Goal: Information Seeking & Learning: Learn about a topic

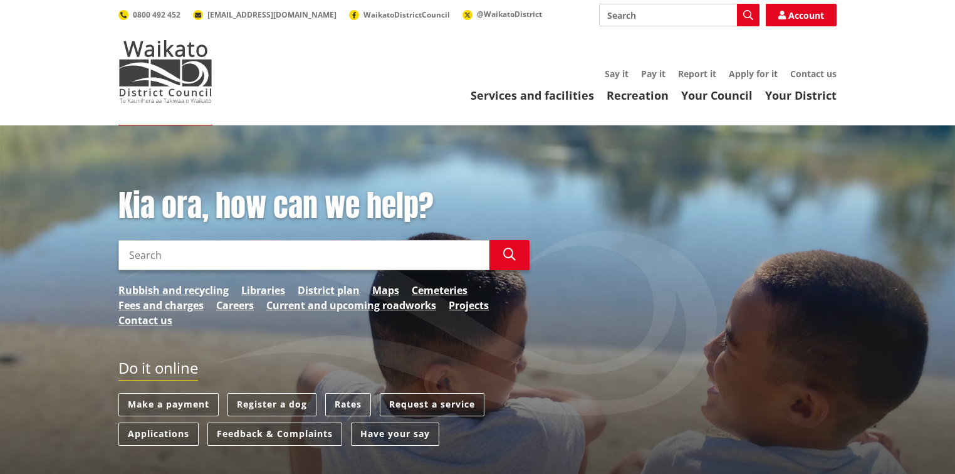
click at [157, 248] on input "Search" at bounding box center [303, 255] width 371 height 30
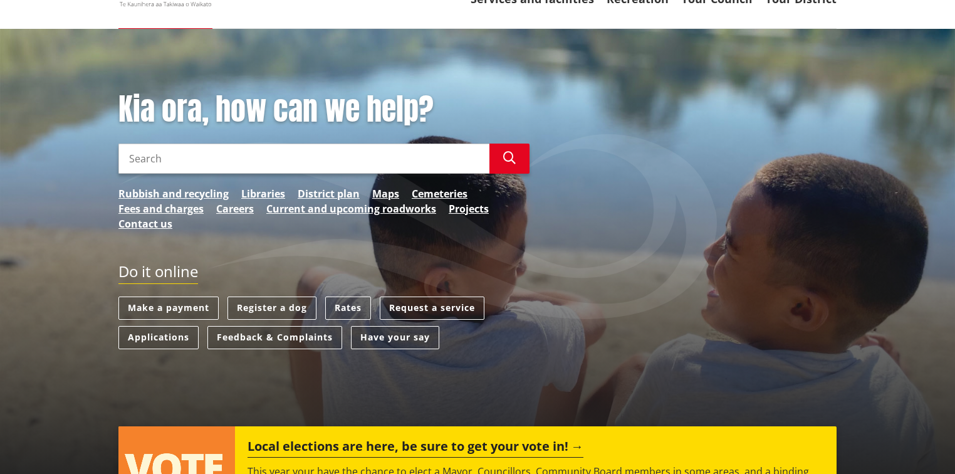
scroll to position [100, 0]
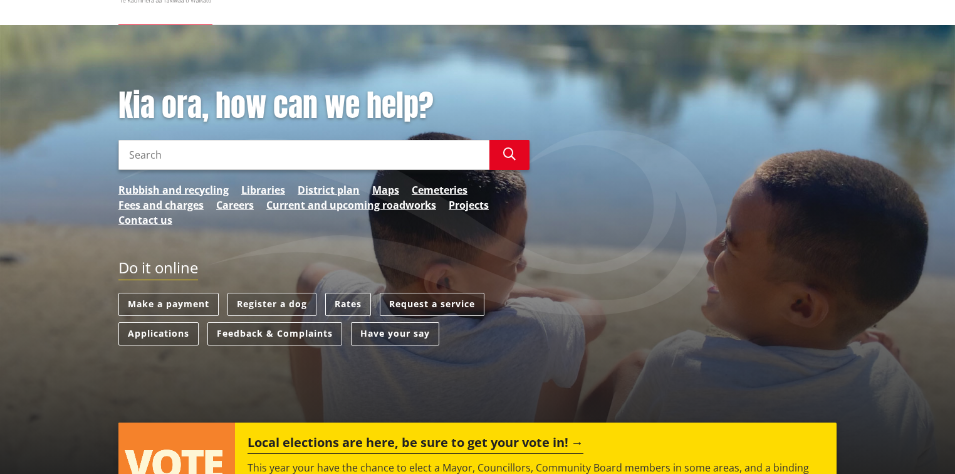
click at [176, 155] on input "Search" at bounding box center [303, 155] width 371 height 30
click at [163, 153] on input "Search" at bounding box center [303, 155] width 371 height 30
click at [160, 152] on input "Search" at bounding box center [303, 155] width 371 height 30
click at [292, 158] on input "Search" at bounding box center [303, 155] width 371 height 30
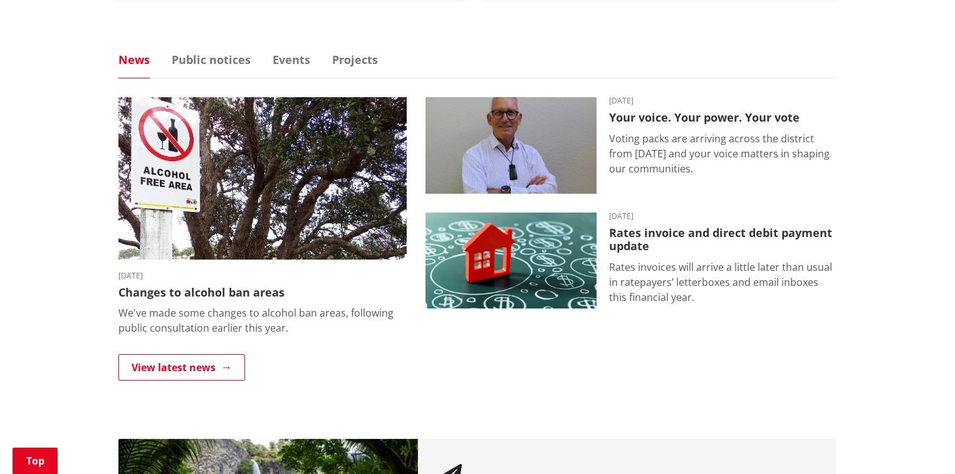
scroll to position [702, 0]
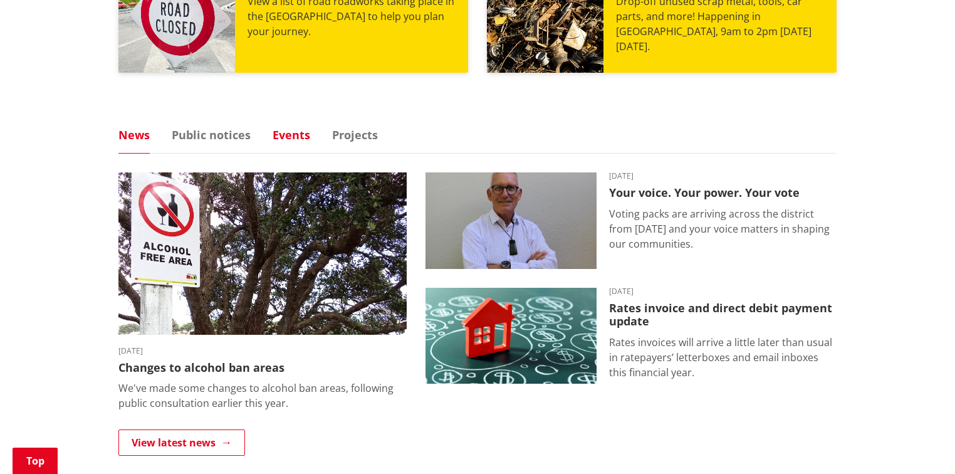
click at [282, 137] on link "Events" at bounding box center [292, 134] width 38 height 11
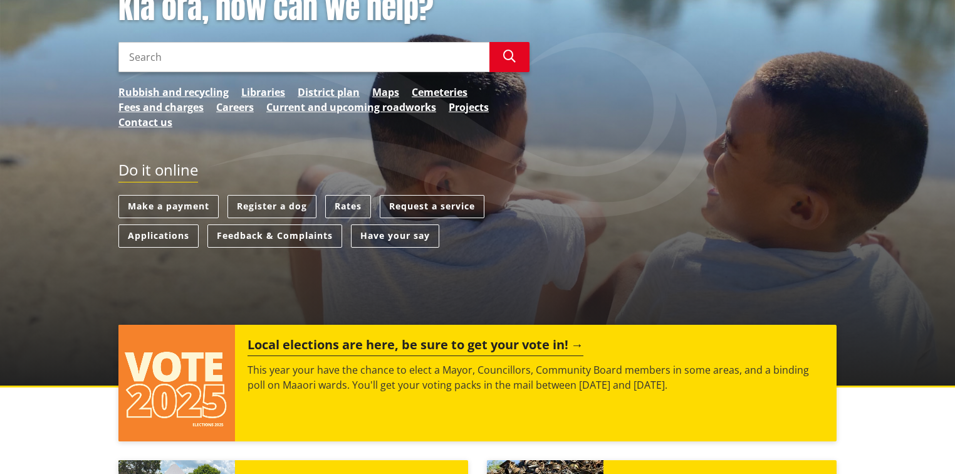
scroll to position [251, 0]
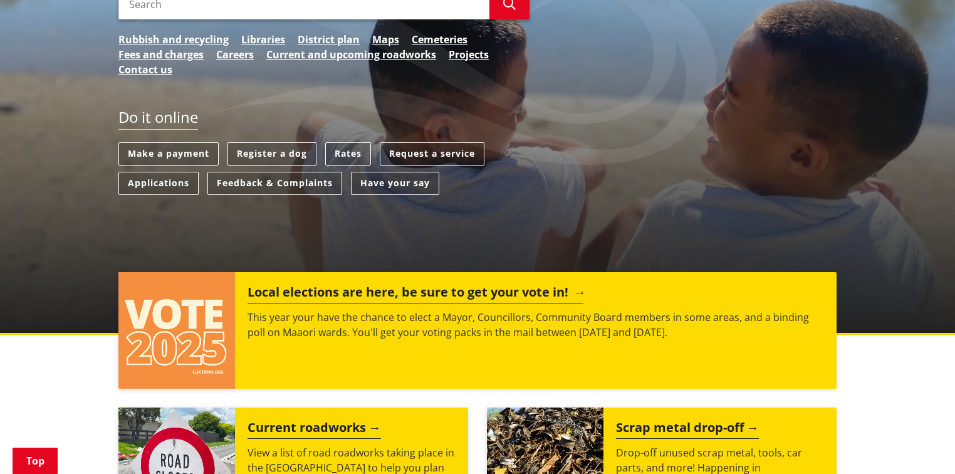
click at [441, 295] on h2 "Local elections are here, be sure to get your vote in!" at bounding box center [416, 294] width 336 height 19
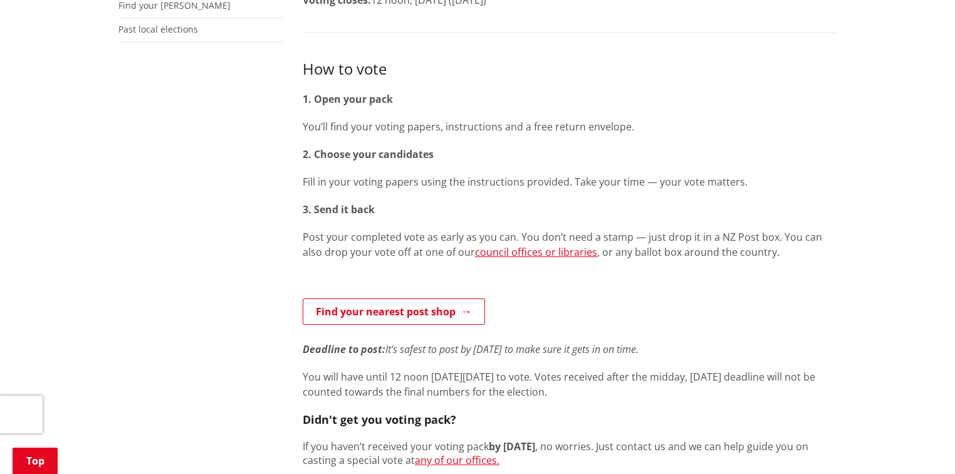
scroll to position [100, 0]
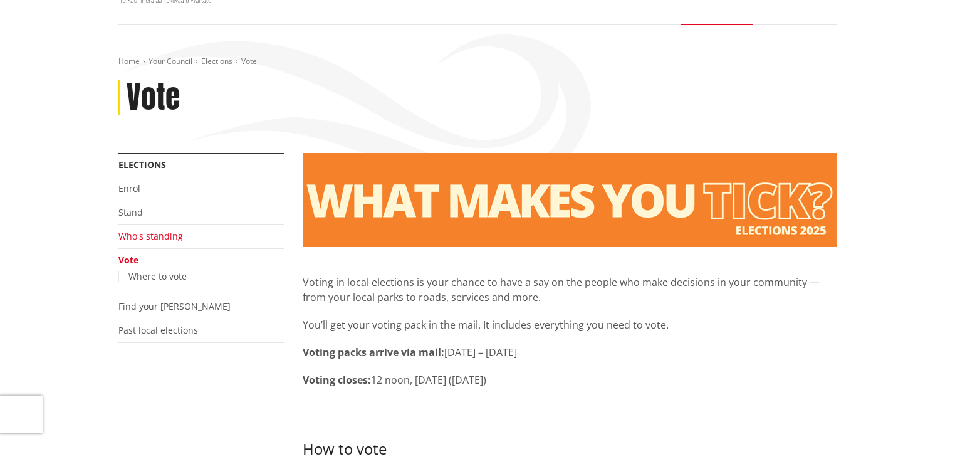
click at [140, 238] on link "Who's standing" at bounding box center [150, 236] width 65 height 12
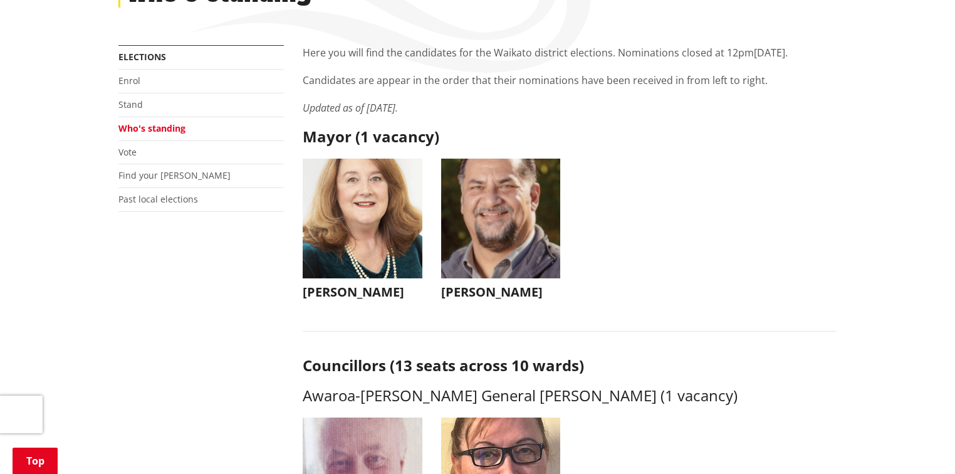
scroll to position [218, 0]
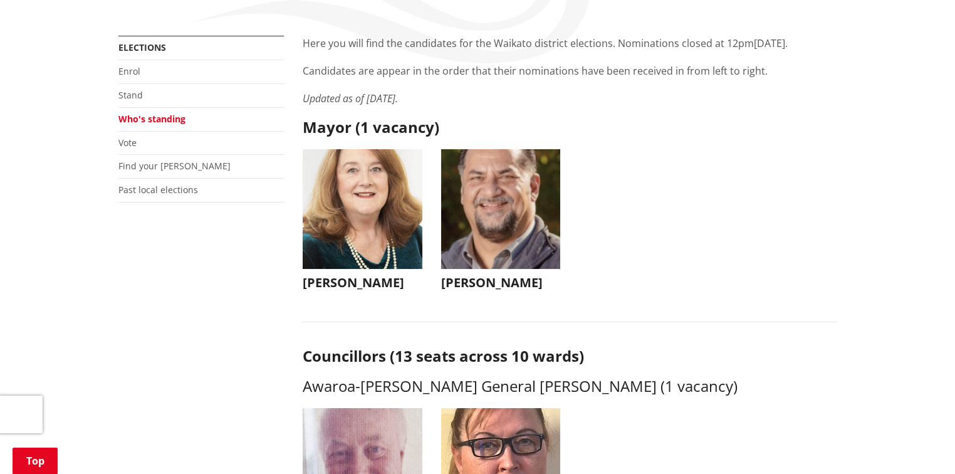
click at [524, 228] on img "button" at bounding box center [501, 209] width 120 height 120
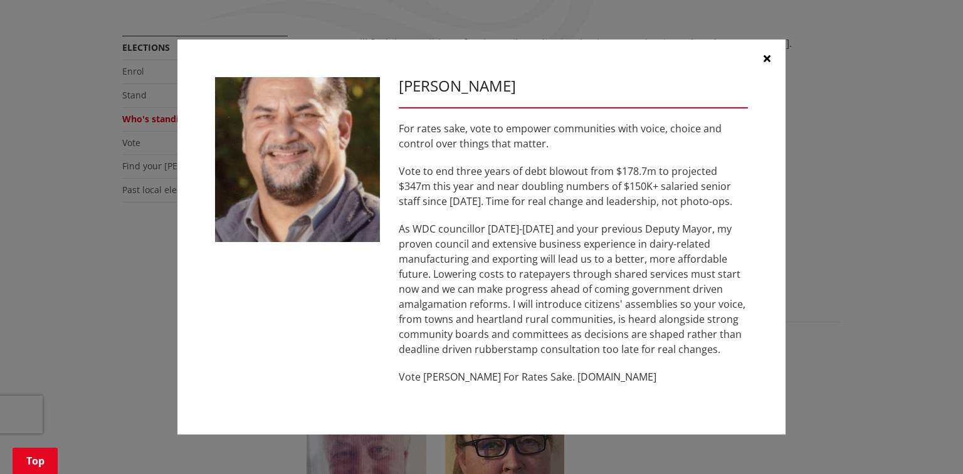
click at [761, 59] on button "button" at bounding box center [767, 58] width 38 height 38
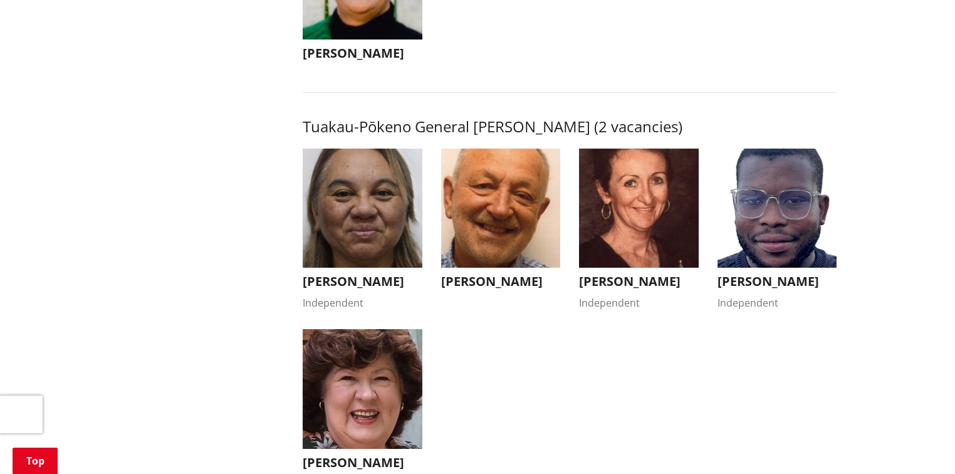
scroll to position [2157, 0]
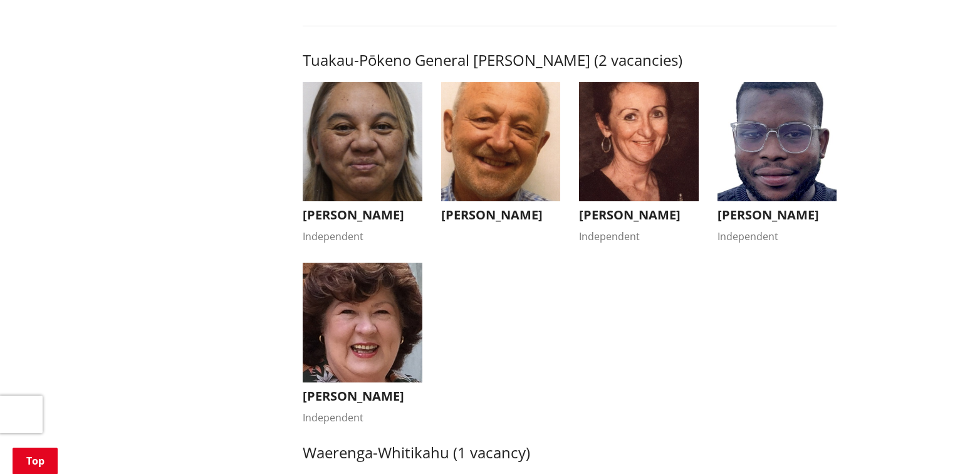
click at [766, 149] on img "button" at bounding box center [778, 142] width 120 height 120
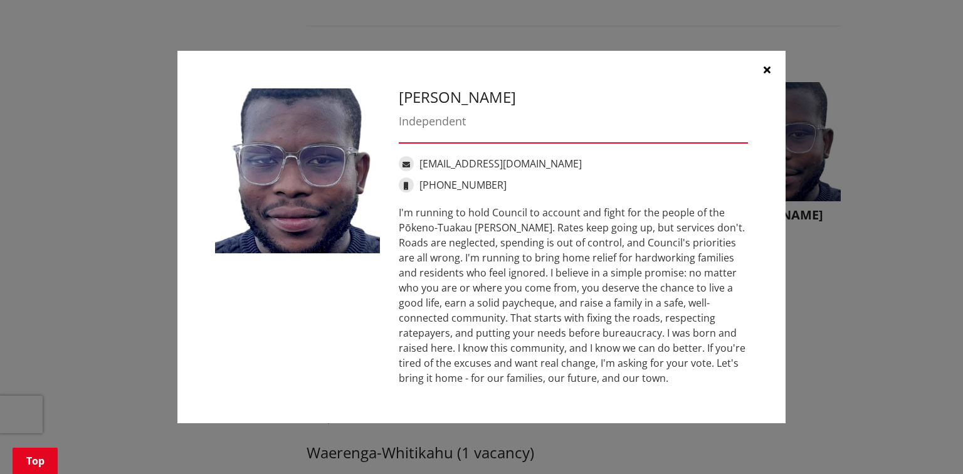
click at [547, 367] on div "I'm running to hold Council to account and fight for the people of the Pōkeno-T…" at bounding box center [573, 295] width 349 height 181
click at [569, 369] on div "I'm running to hold Council to account and fight for the people of the Pōkeno-T…" at bounding box center [573, 295] width 349 height 181
click at [765, 70] on icon "button" at bounding box center [767, 70] width 7 height 10
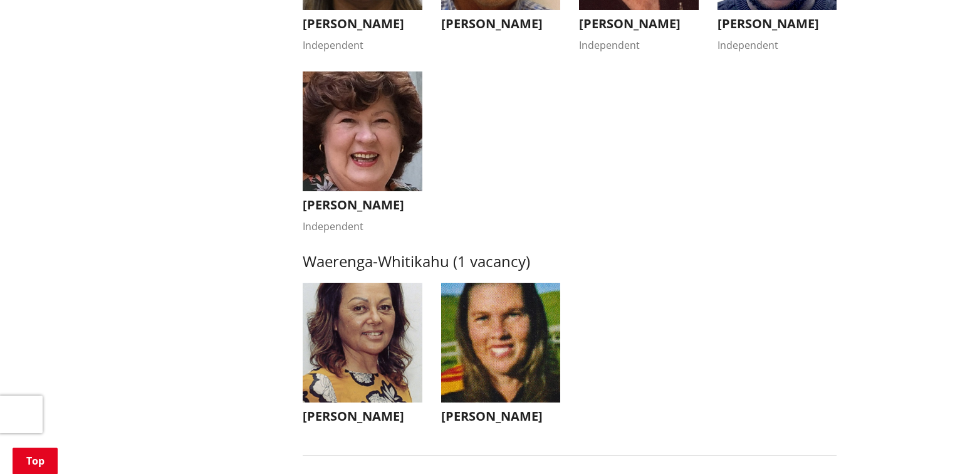
scroll to position [2357, 0]
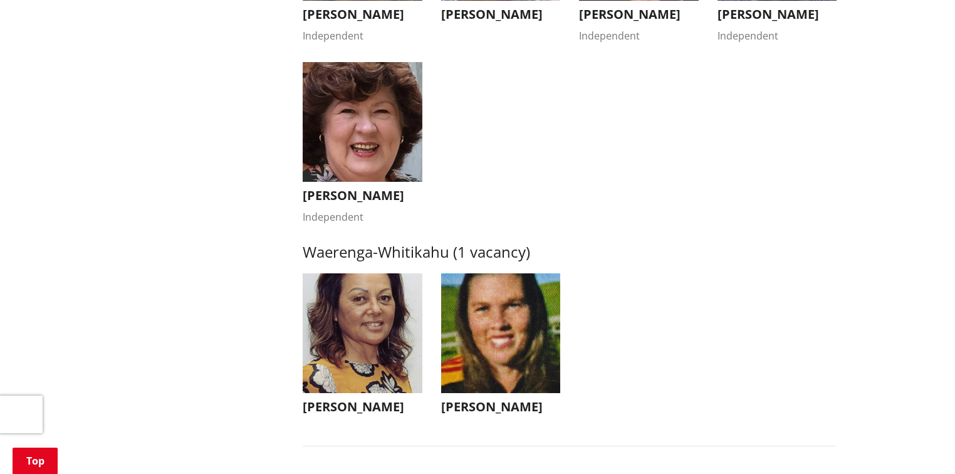
click at [389, 156] on img "button" at bounding box center [363, 122] width 120 height 120
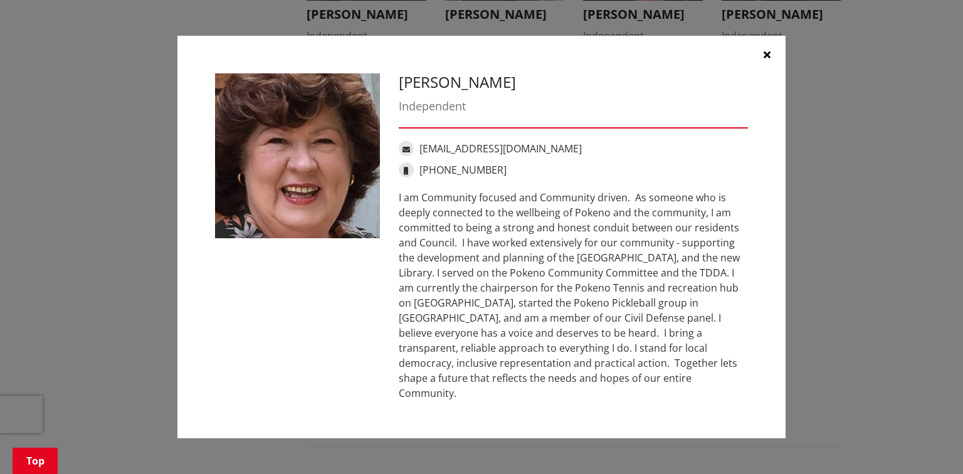
click at [518, 233] on div "I am Community focused and Community driven. As someone who is deeply connected…" at bounding box center [573, 295] width 349 height 211
click at [486, 253] on div "I am Community focused and Community driven. As someone who is deeply connected…" at bounding box center [573, 295] width 349 height 211
click at [477, 263] on div "I am Community focused and Community driven. As someone who is deeply connected…" at bounding box center [573, 295] width 349 height 211
click at [476, 277] on div "I am Community focused and Community driven. As someone who is deeply connected…" at bounding box center [573, 295] width 349 height 211
click at [480, 291] on div "I am Community focused and Community driven. As someone who is deeply connected…" at bounding box center [573, 295] width 349 height 211
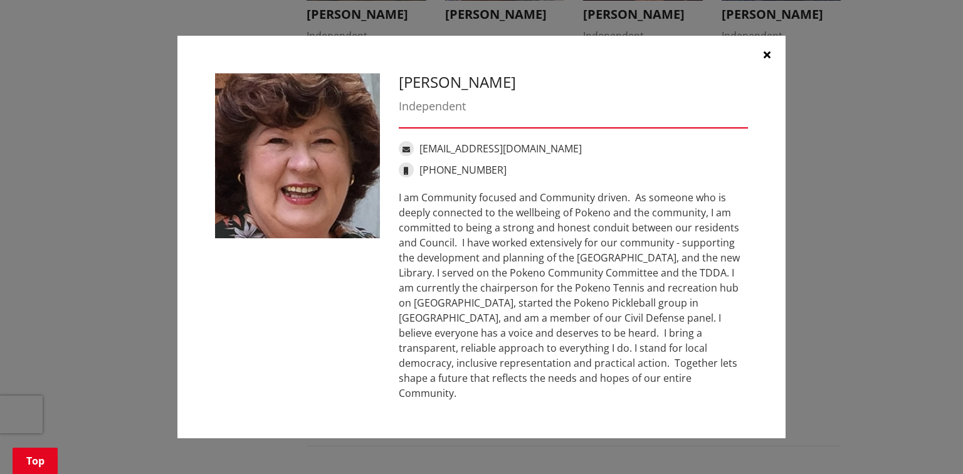
click at [670, 266] on div "I am Community focused and Community driven. As someone who is deeply connected…" at bounding box center [573, 295] width 349 height 211
click at [407, 280] on div "I am Community focused and Community driven. As someone who is deeply connected…" at bounding box center [573, 295] width 349 height 211
click at [426, 278] on div "I am Community focused and Community driven. As someone who is deeply connected…" at bounding box center [573, 295] width 349 height 211
drag, startPoint x: 631, startPoint y: 282, endPoint x: 624, endPoint y: 284, distance: 7.3
click at [631, 282] on div "I am Community focused and Community driven. As someone who is deeply connected…" at bounding box center [573, 295] width 349 height 211
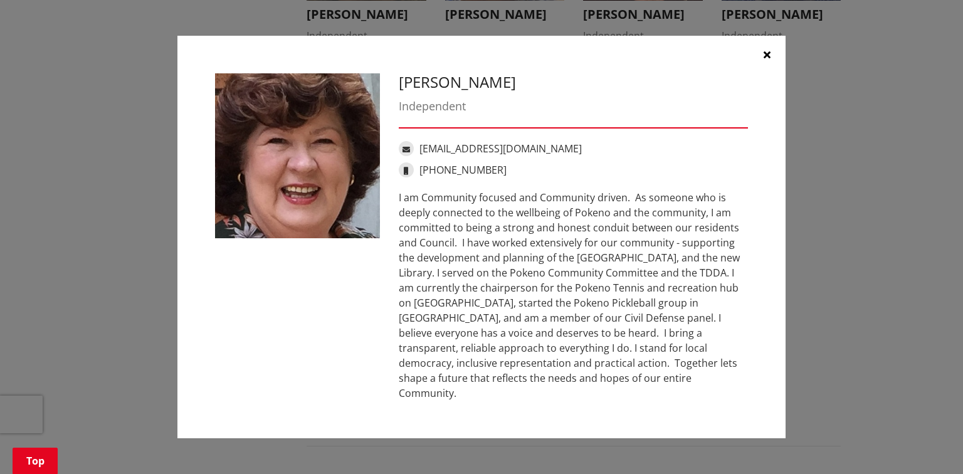
click at [764, 60] on icon "button" at bounding box center [767, 55] width 7 height 10
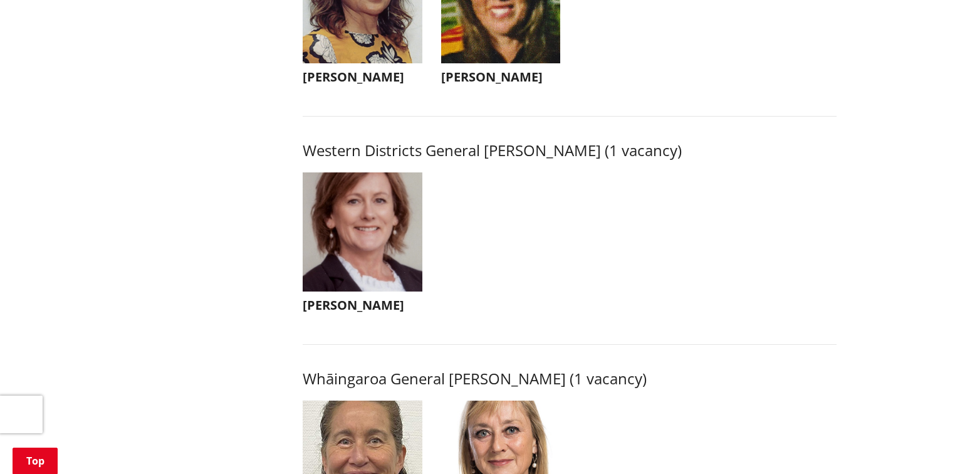
scroll to position [2708, 0]
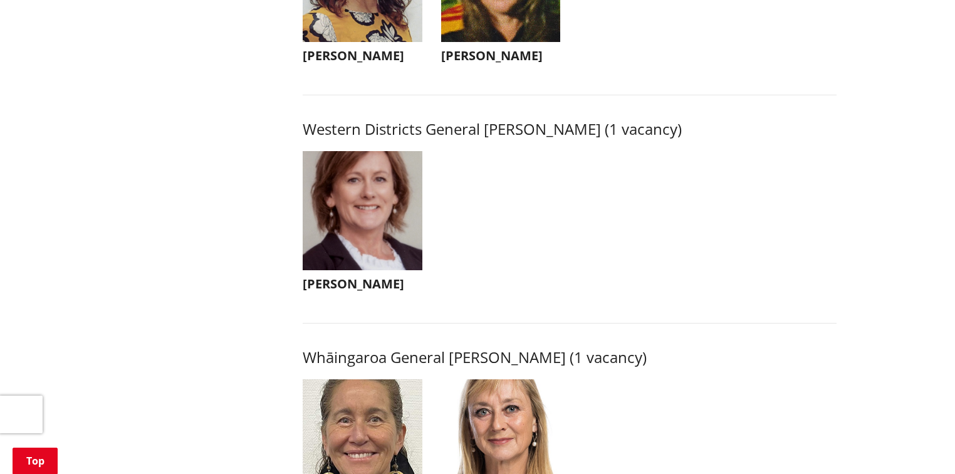
click at [359, 209] on img "button" at bounding box center [363, 211] width 120 height 120
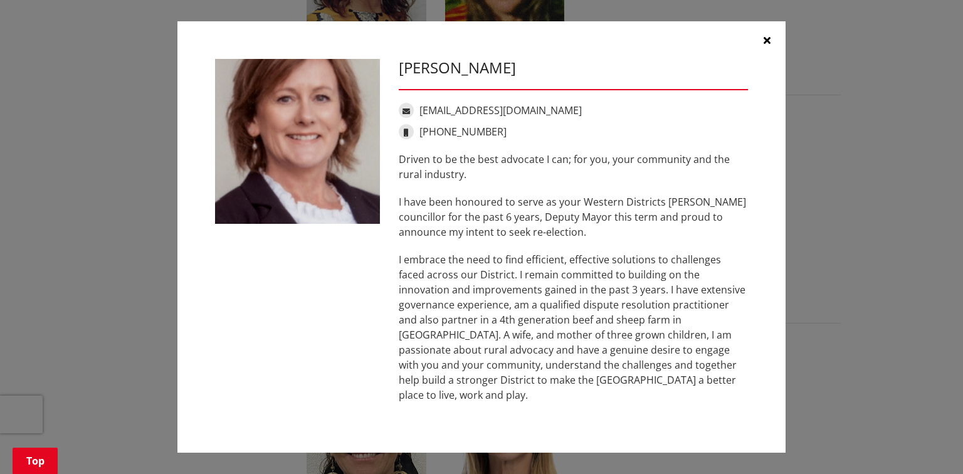
click at [770, 46] on button "button" at bounding box center [767, 40] width 38 height 38
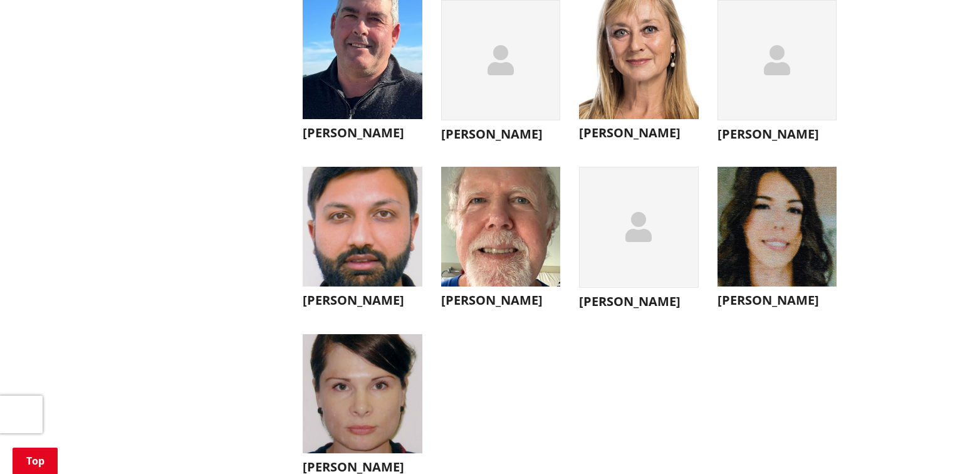
scroll to position [4514, 0]
click at [794, 261] on img "button" at bounding box center [778, 226] width 120 height 120
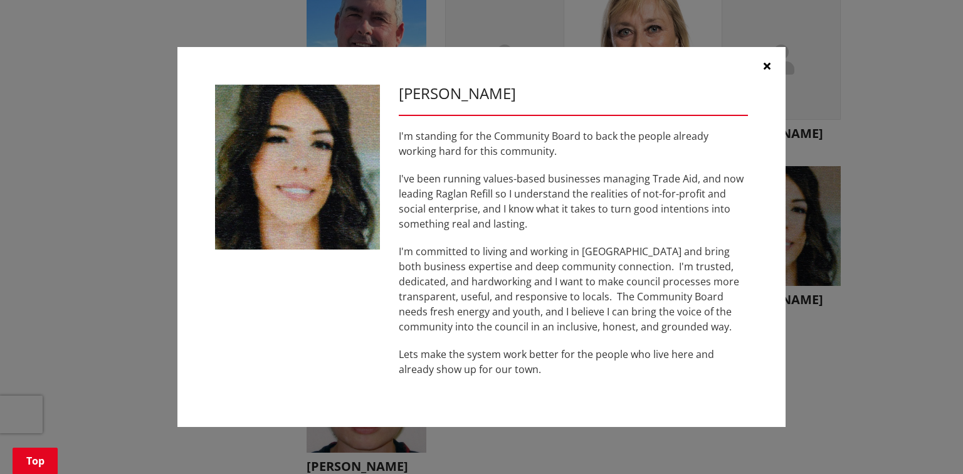
click at [766, 73] on button "button" at bounding box center [767, 66] width 38 height 38
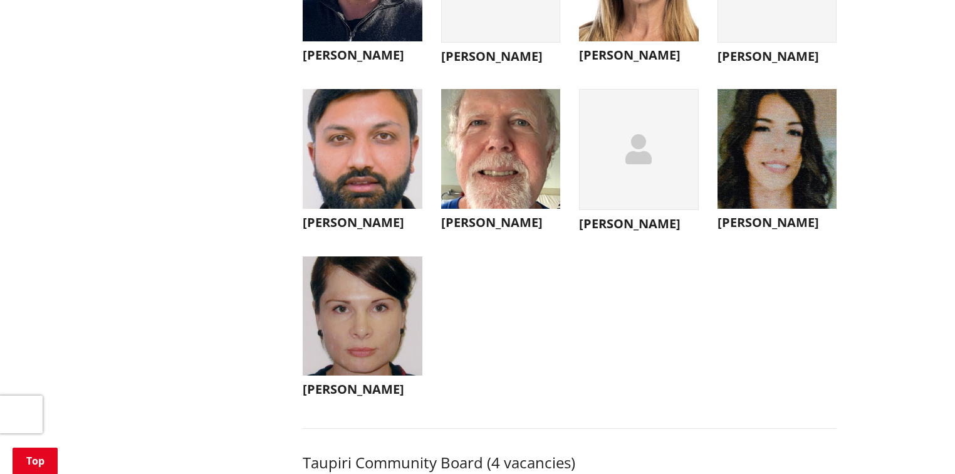
scroll to position [4614, 0]
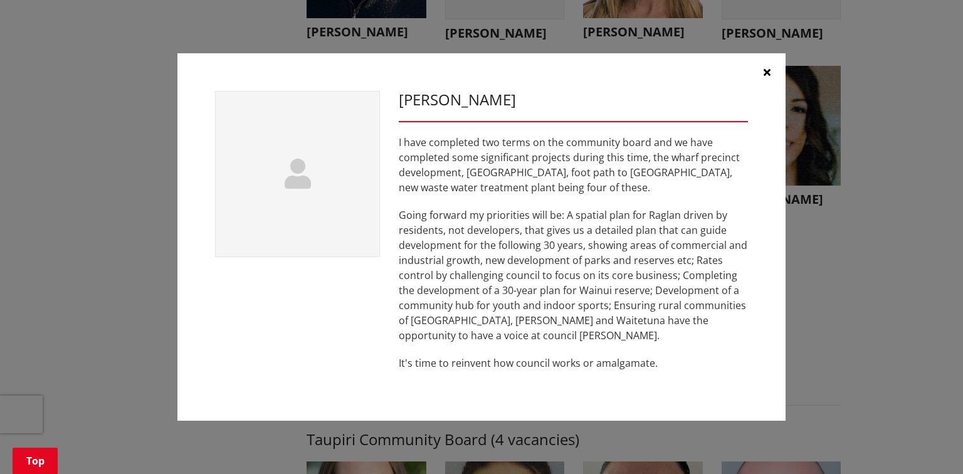
click at [766, 73] on icon "button" at bounding box center [767, 72] width 7 height 10
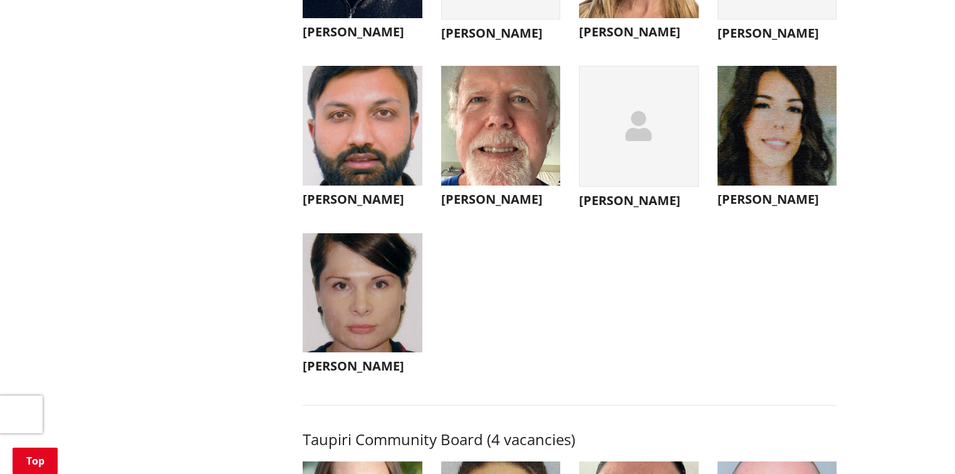
click at [366, 347] on img "button" at bounding box center [363, 293] width 120 height 120
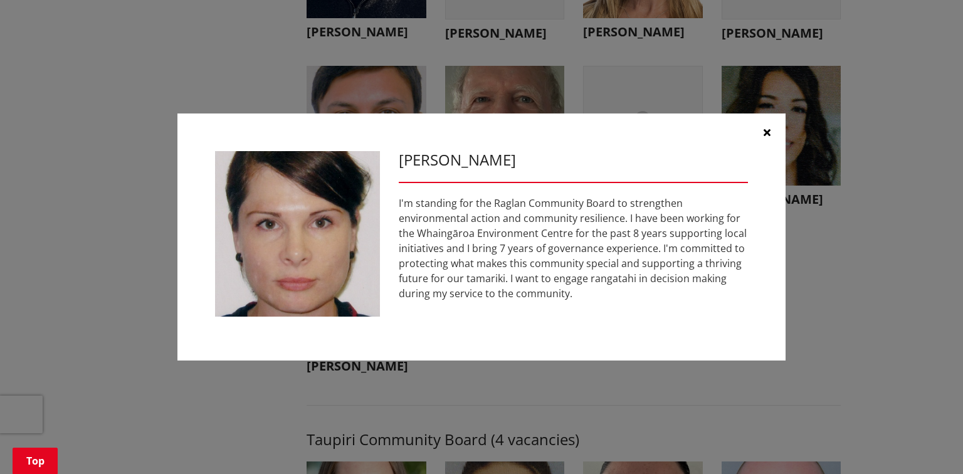
click at [764, 133] on icon "button" at bounding box center [767, 132] width 7 height 10
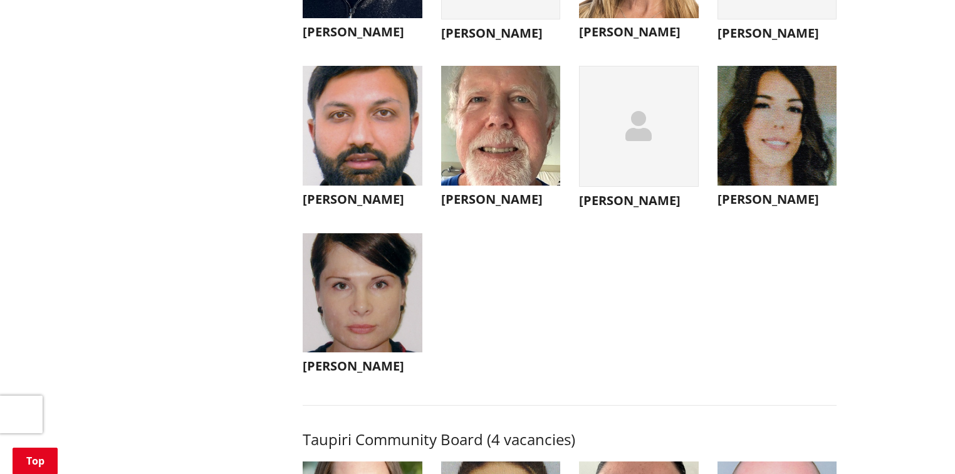
click at [492, 186] on img "button" at bounding box center [501, 126] width 120 height 120
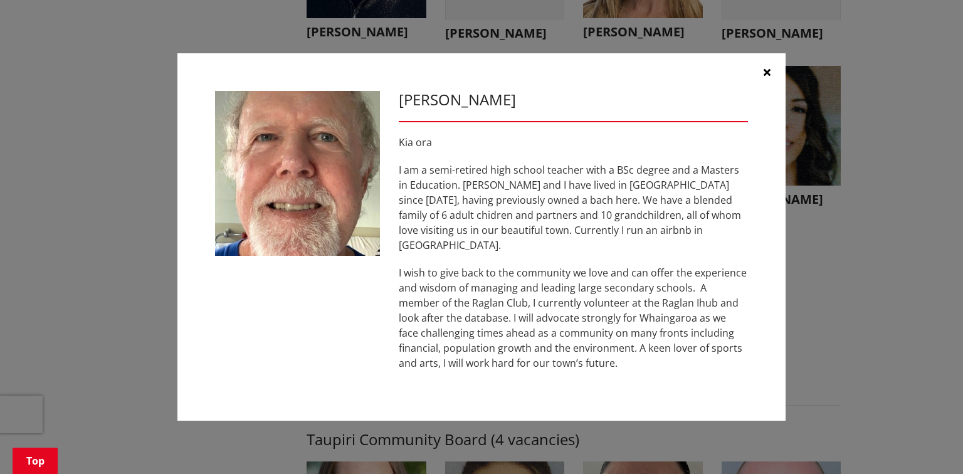
click at [767, 89] on button "button" at bounding box center [767, 72] width 38 height 38
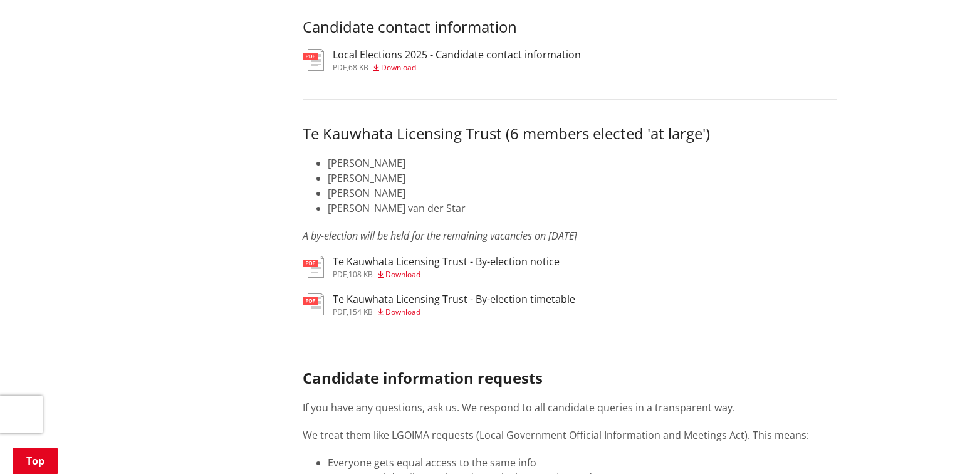
scroll to position [6320, 0]
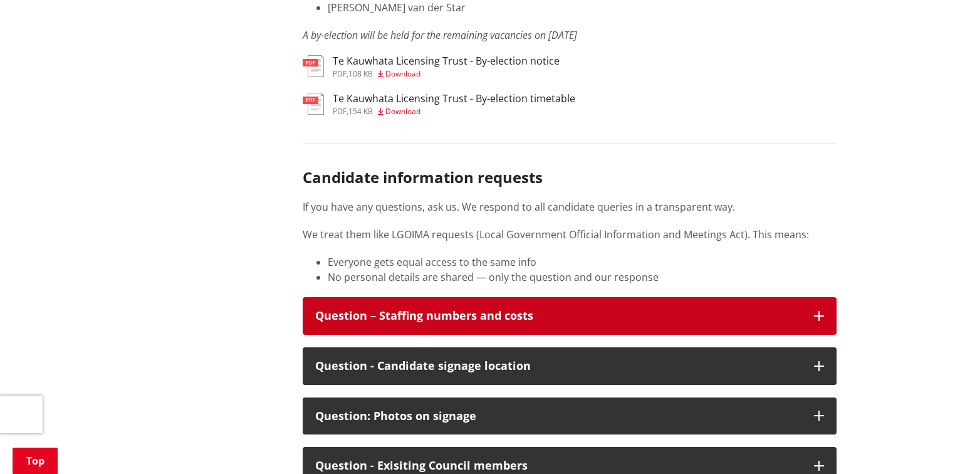
click at [551, 322] on div "Question – Staffing numbers and costs" at bounding box center [558, 316] width 487 height 13
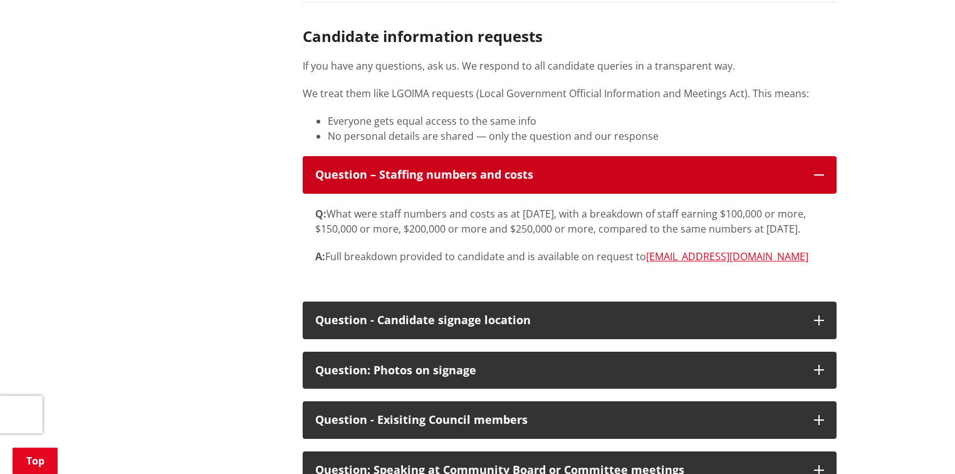
scroll to position [6470, 0]
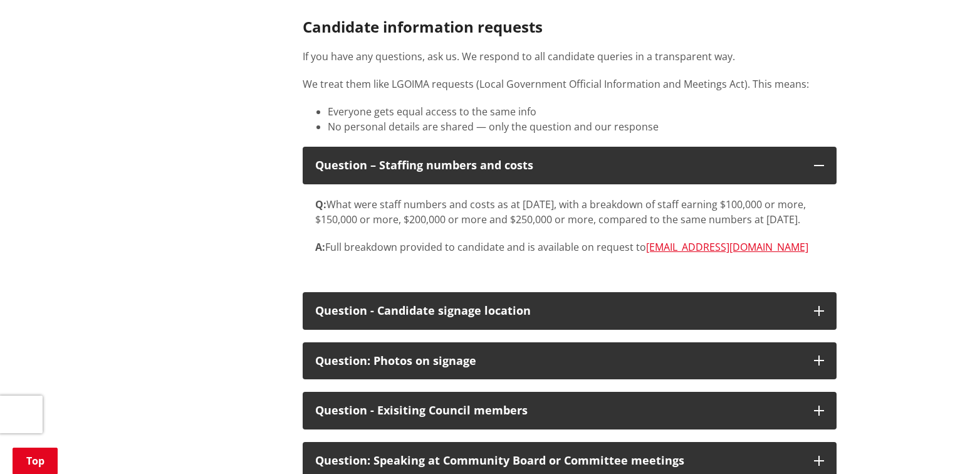
click at [520, 255] on p "A: Full breakdown provided to candidate and is available on request to [EMAIL_A…" at bounding box center [569, 247] width 509 height 15
click at [594, 255] on p "A: Full breakdown provided to candidate and is available on request to [EMAIL_A…" at bounding box center [569, 247] width 509 height 15
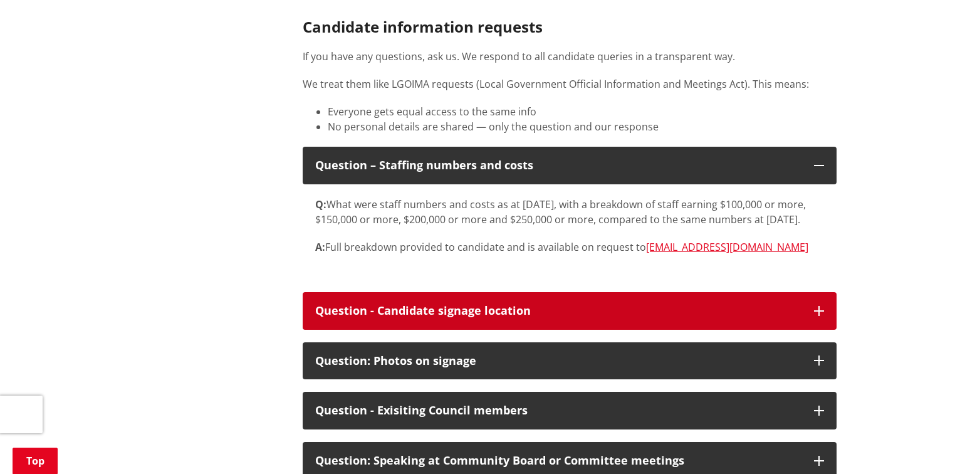
click at [439, 317] on div "Question - Candidate signage location" at bounding box center [558, 311] width 487 height 13
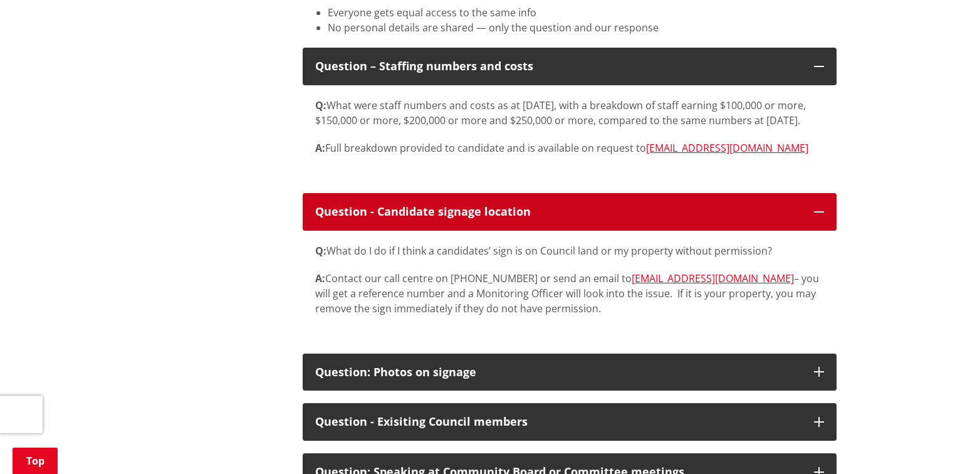
scroll to position [6571, 0]
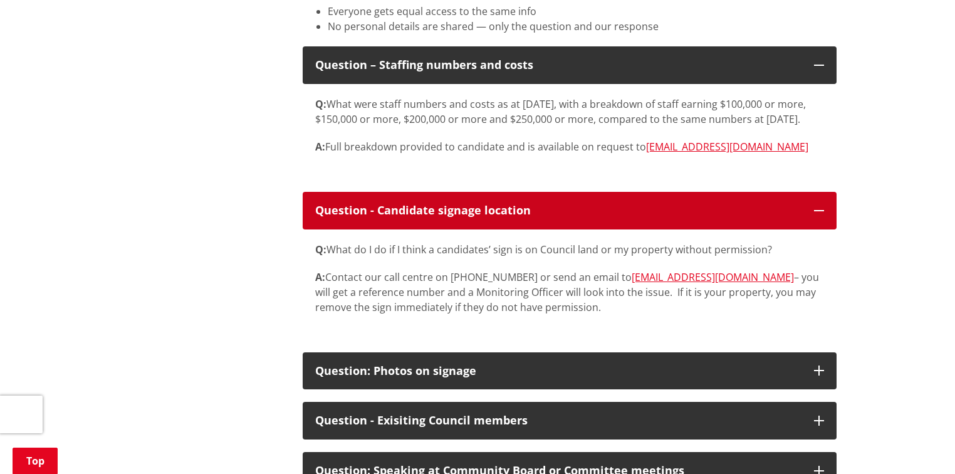
click at [497, 217] on div "Question - Candidate signage location" at bounding box center [558, 210] width 487 height 13
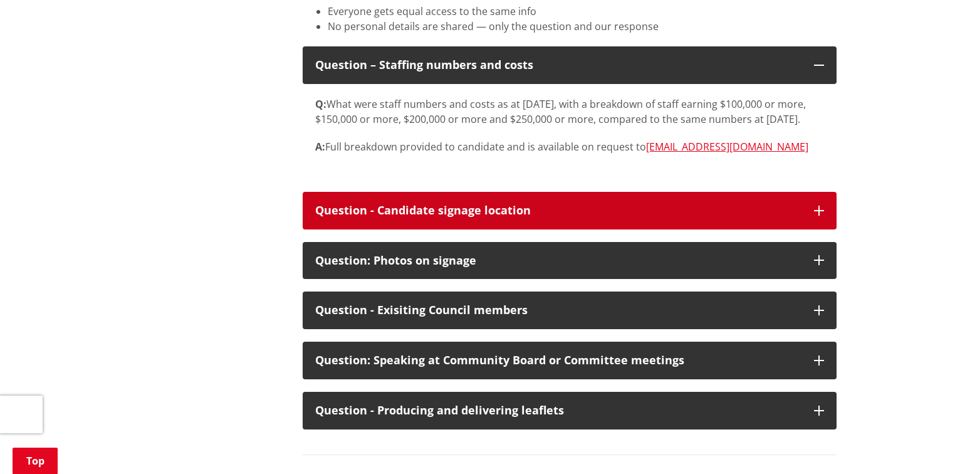
click at [520, 217] on div "Question - Candidate signage location" at bounding box center [558, 210] width 487 height 13
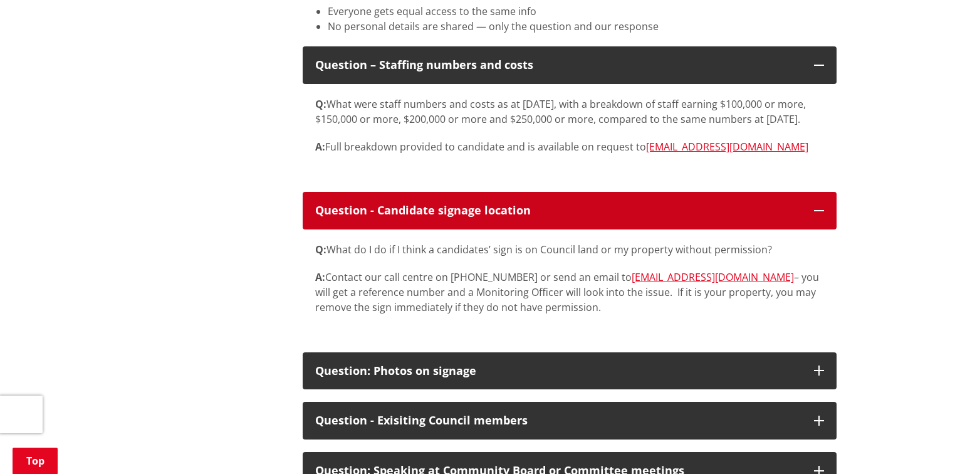
click at [517, 217] on div "Question - Candidate signage location" at bounding box center [558, 210] width 487 height 13
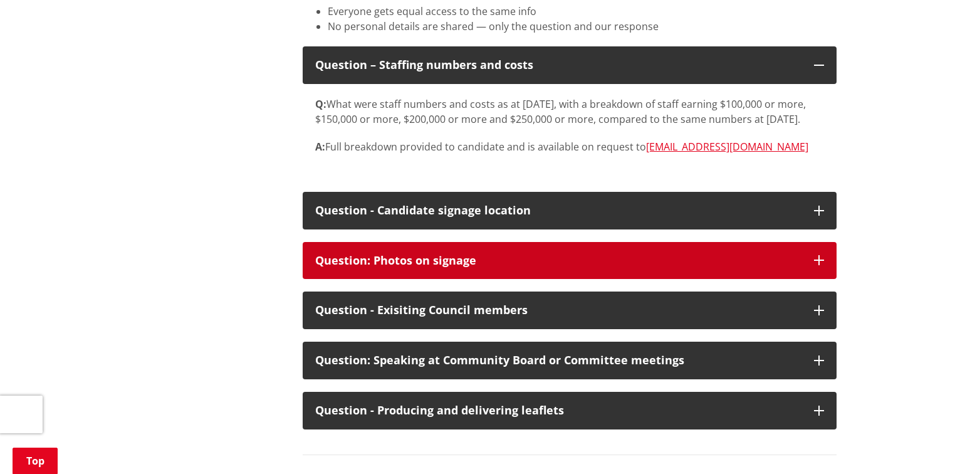
click at [488, 267] on div "Question: Photos on signage" at bounding box center [558, 261] width 487 height 13
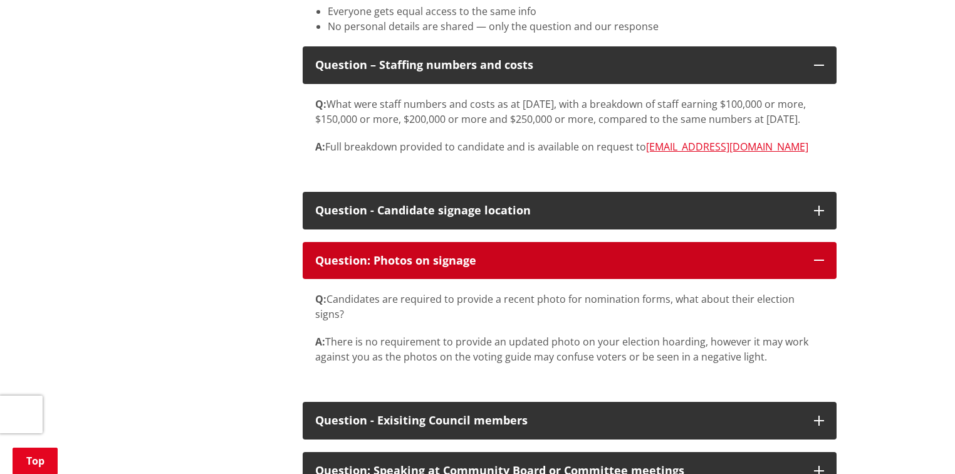
click at [487, 267] on div "Question: Photos on signage" at bounding box center [558, 261] width 487 height 13
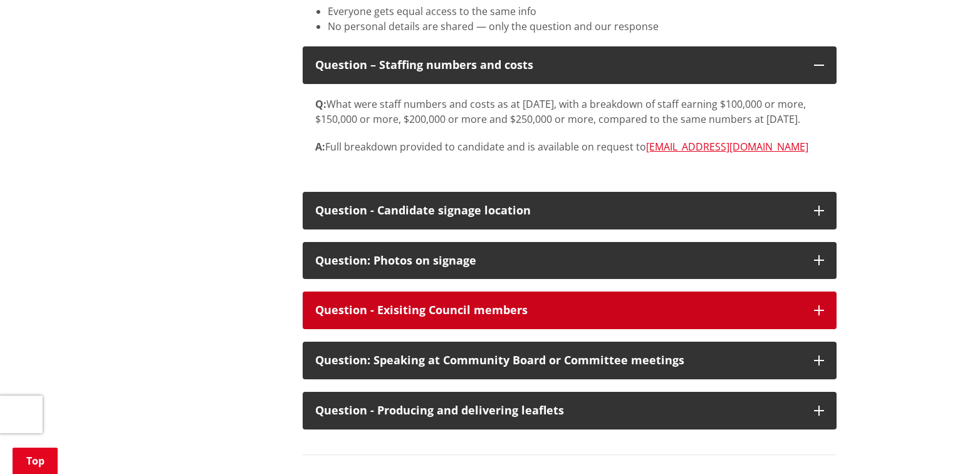
click at [476, 317] on div "Question - Exisiting Council members" at bounding box center [558, 310] width 487 height 13
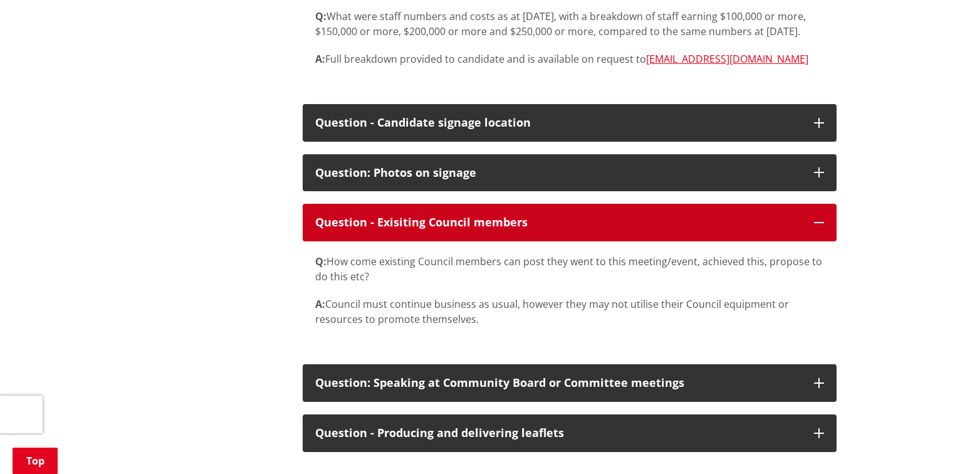
scroll to position [6671, 0]
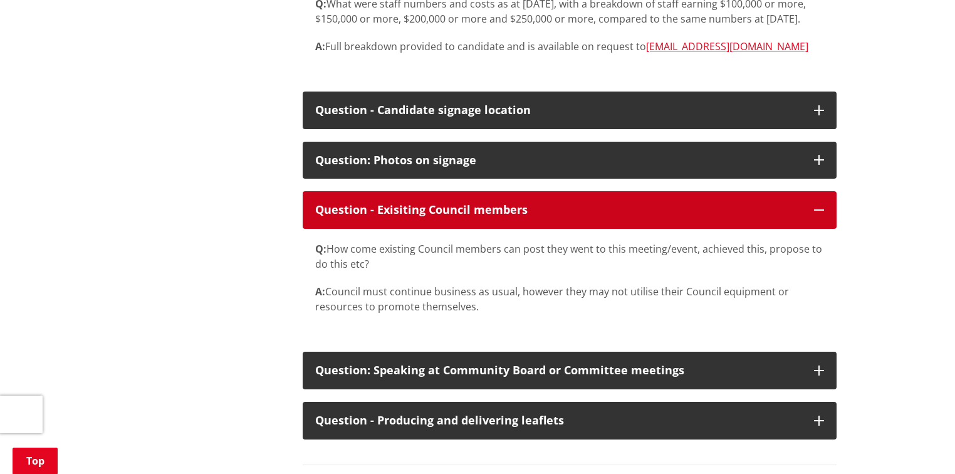
click at [478, 229] on button "Question - Exisiting Council members" at bounding box center [570, 210] width 534 height 38
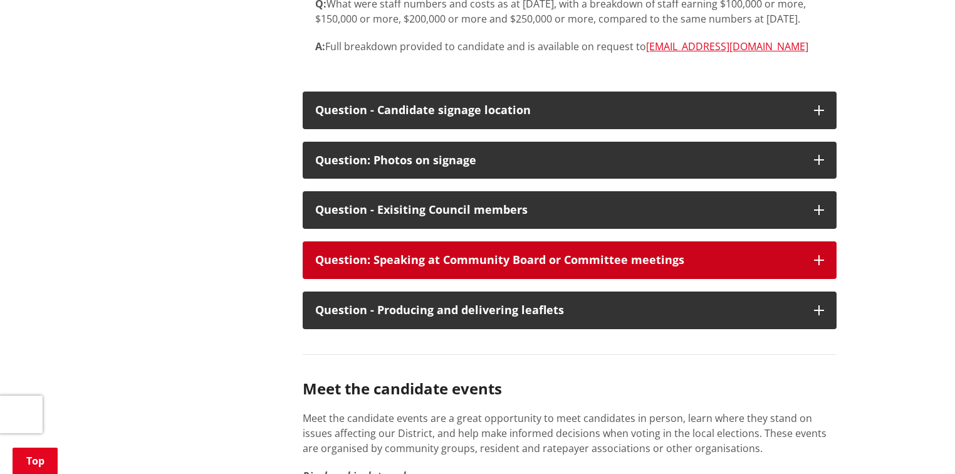
click at [473, 279] on button "Question: Speaking at Community Board or Committee meetings" at bounding box center [570, 260] width 534 height 38
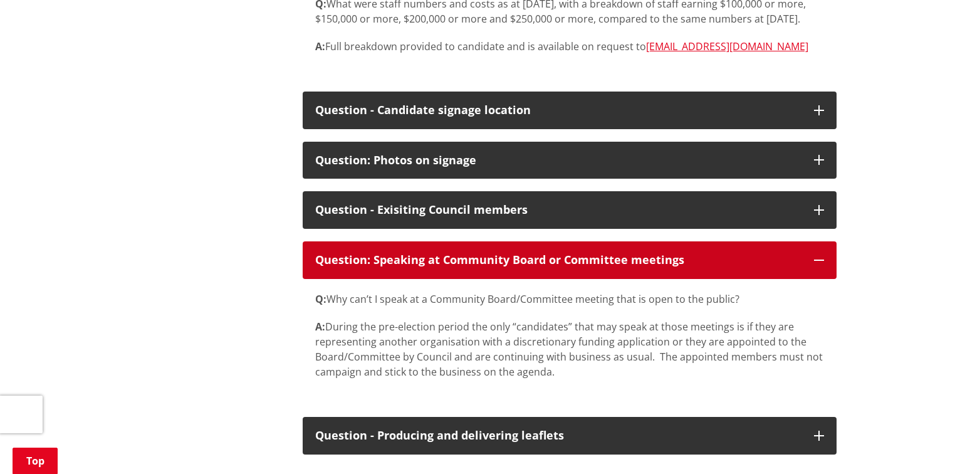
click at [472, 266] on div "Question: Speaking at Community Board or Committee meetings" at bounding box center [558, 260] width 487 height 13
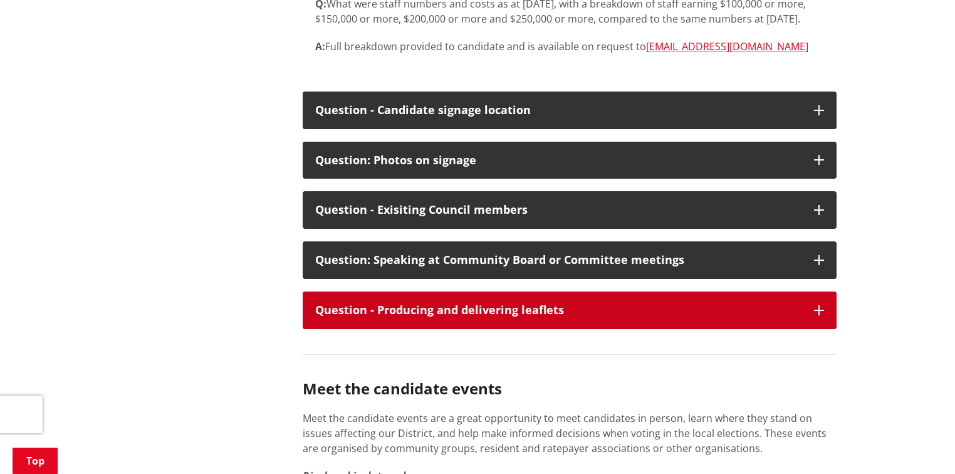
click at [446, 329] on button "Question - Producing and delivering leaflets" at bounding box center [570, 311] width 534 height 38
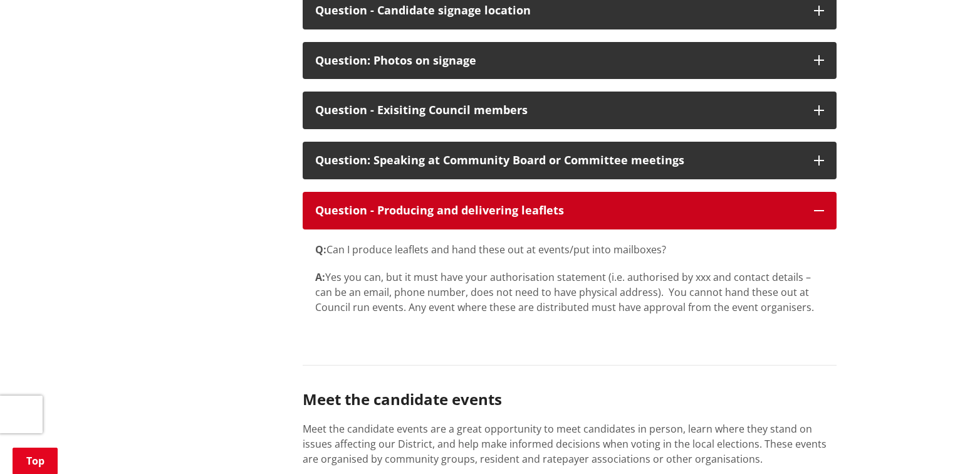
scroll to position [6771, 0]
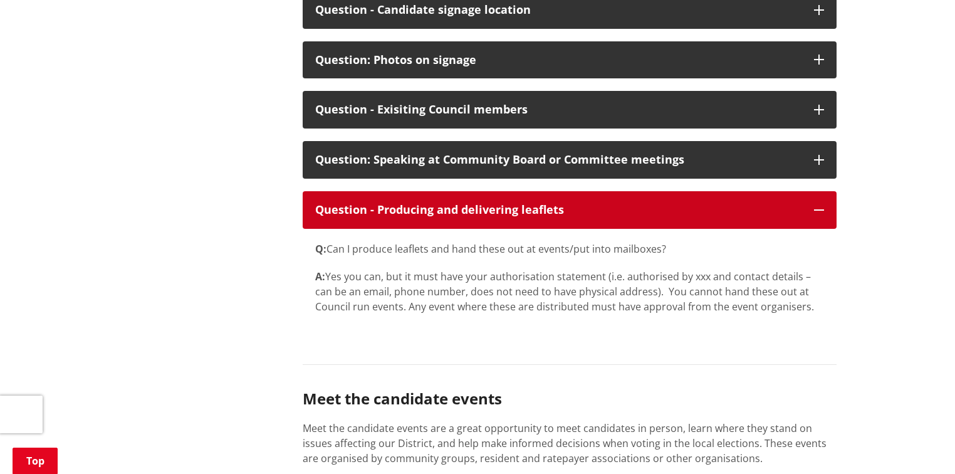
click at [517, 229] on button "Question - Producing and delivering leaflets" at bounding box center [570, 210] width 534 height 38
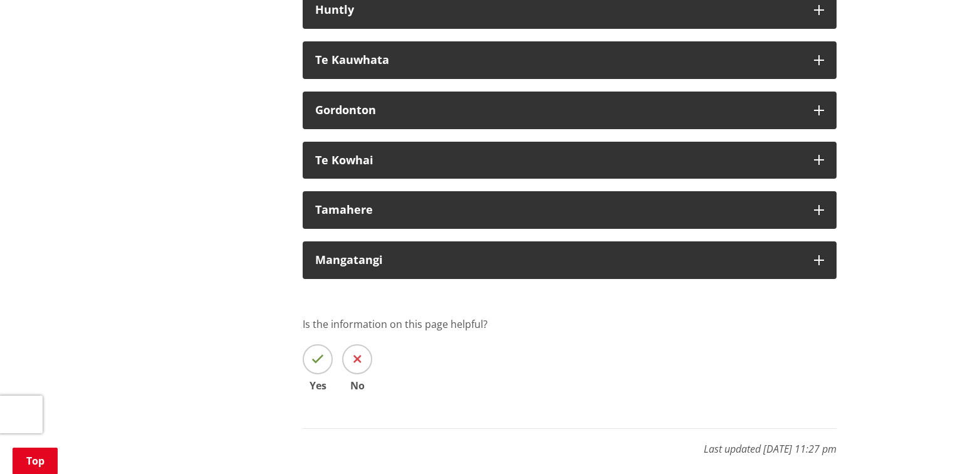
scroll to position [7724, 0]
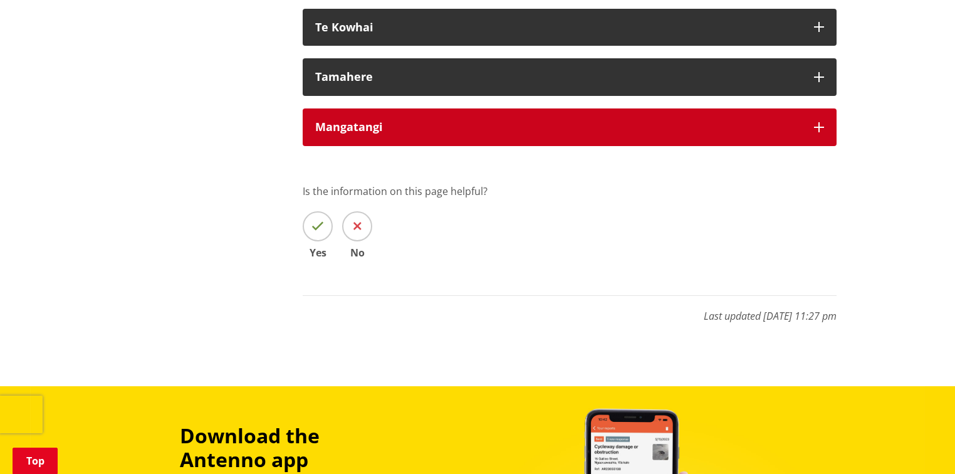
click at [416, 134] on div "Mangatangi" at bounding box center [558, 127] width 487 height 13
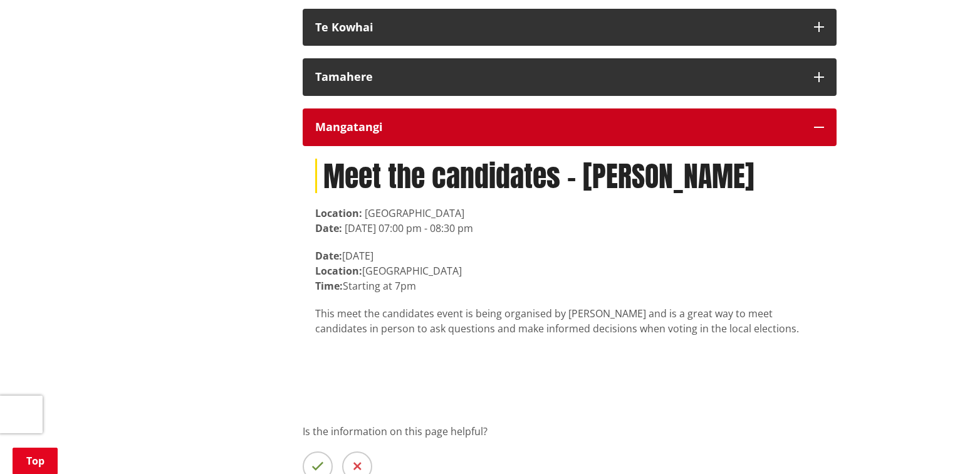
click at [584, 134] on div "Mangatangi" at bounding box center [558, 127] width 487 height 13
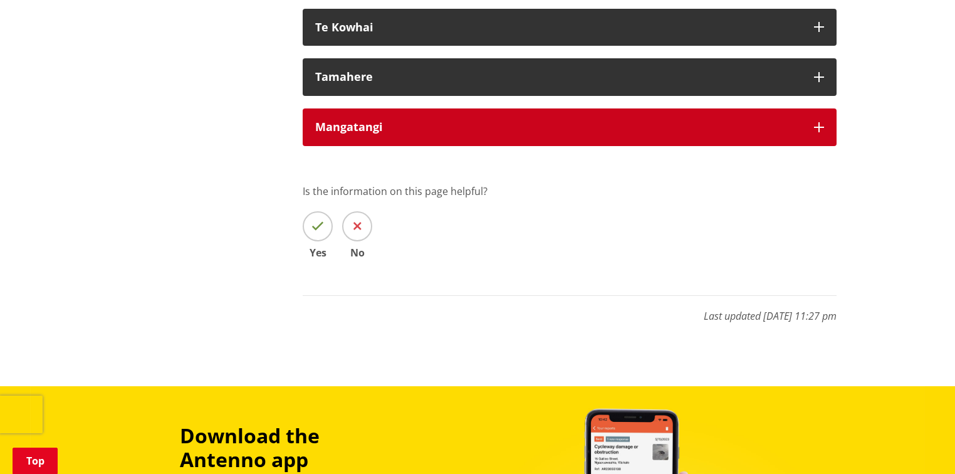
click at [585, 134] on div "Mangatangi" at bounding box center [558, 127] width 487 height 13
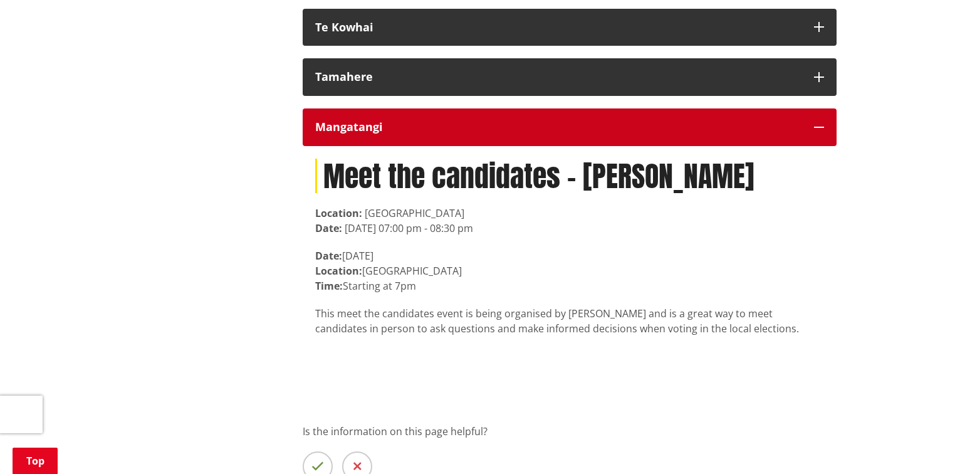
click at [589, 134] on div "Mangatangi" at bounding box center [558, 127] width 487 height 13
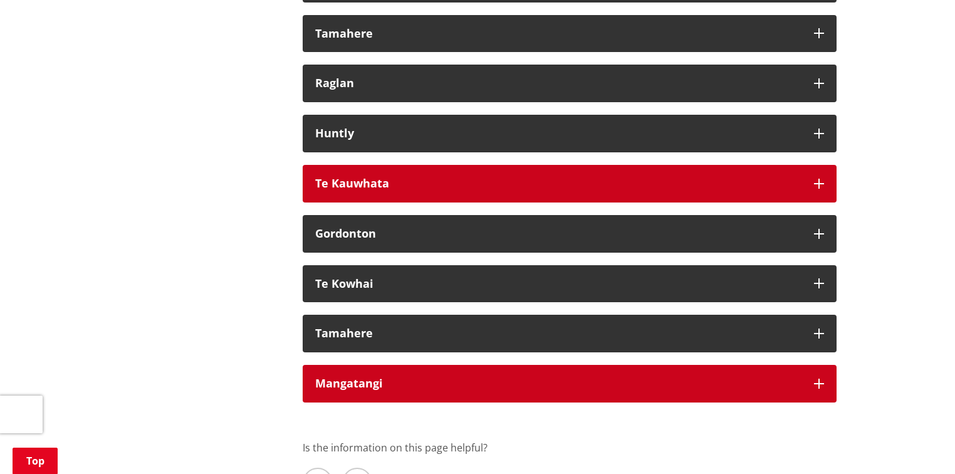
scroll to position [7574, 0]
